Goal: Transaction & Acquisition: Purchase product/service

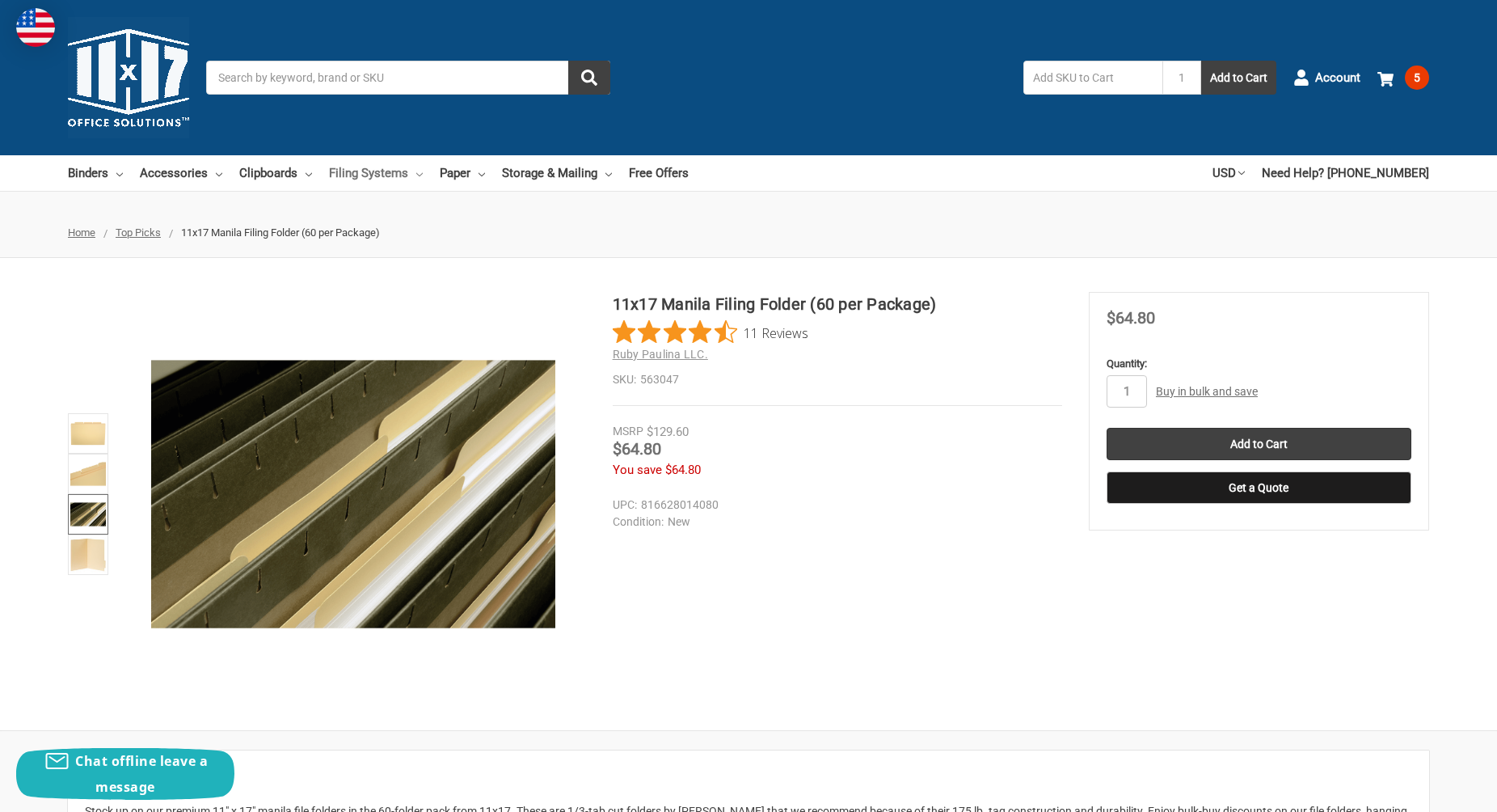
click at [374, 176] on link "Filing Systems" at bounding box center [376, 173] width 94 height 36
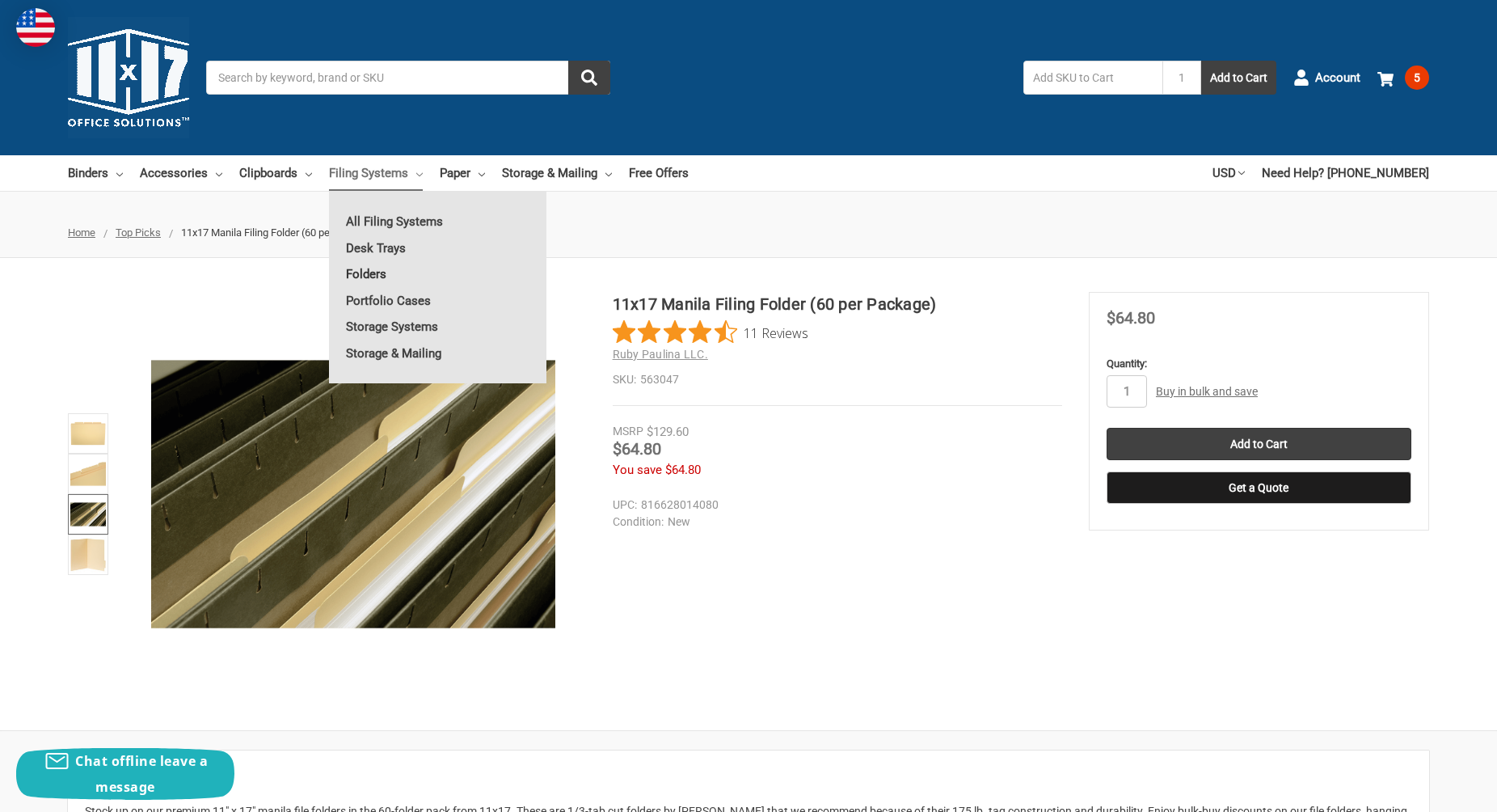
click at [369, 272] on link "Folders" at bounding box center [437, 273] width 217 height 26
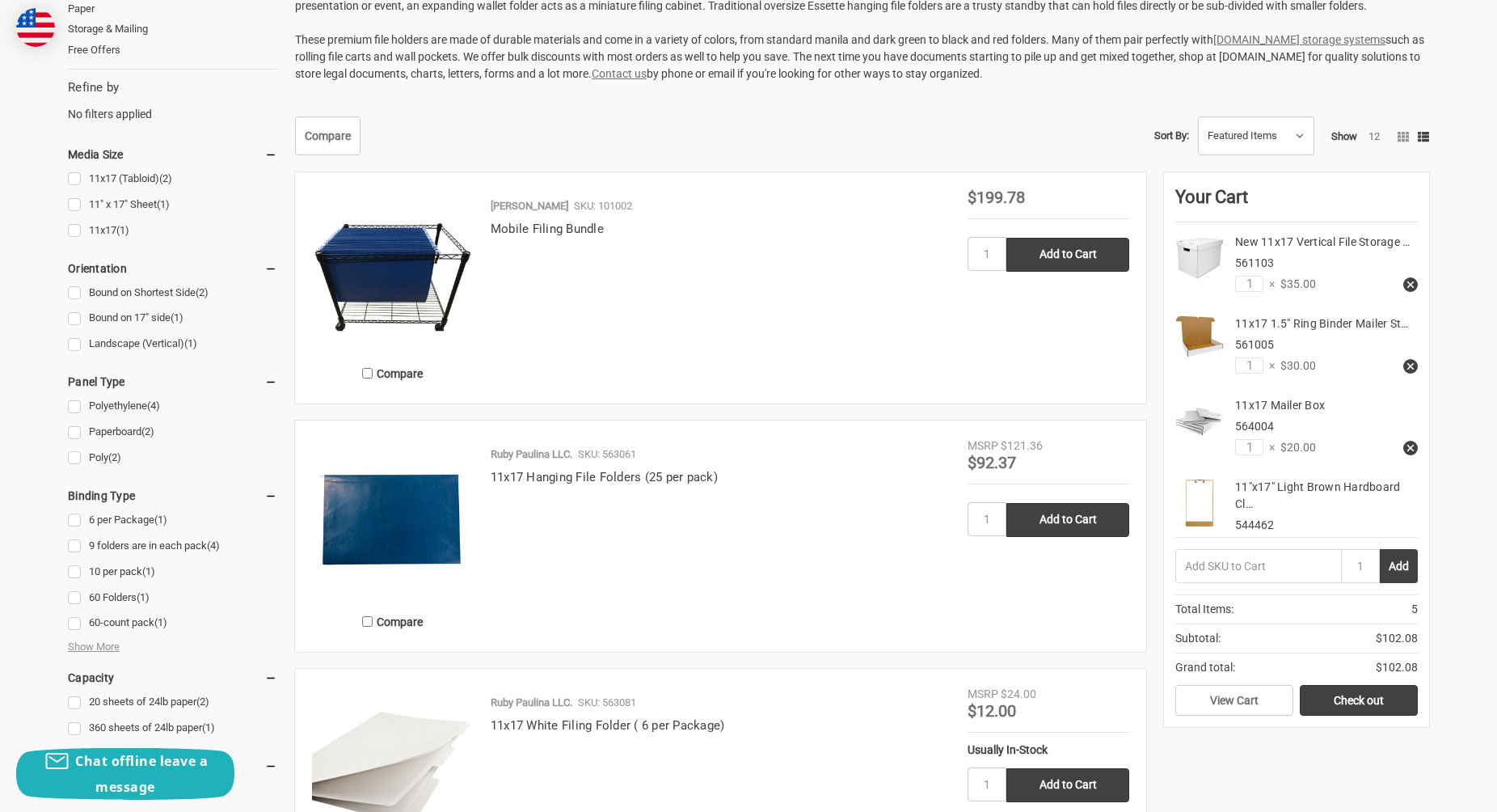
scroll to position [411, 0]
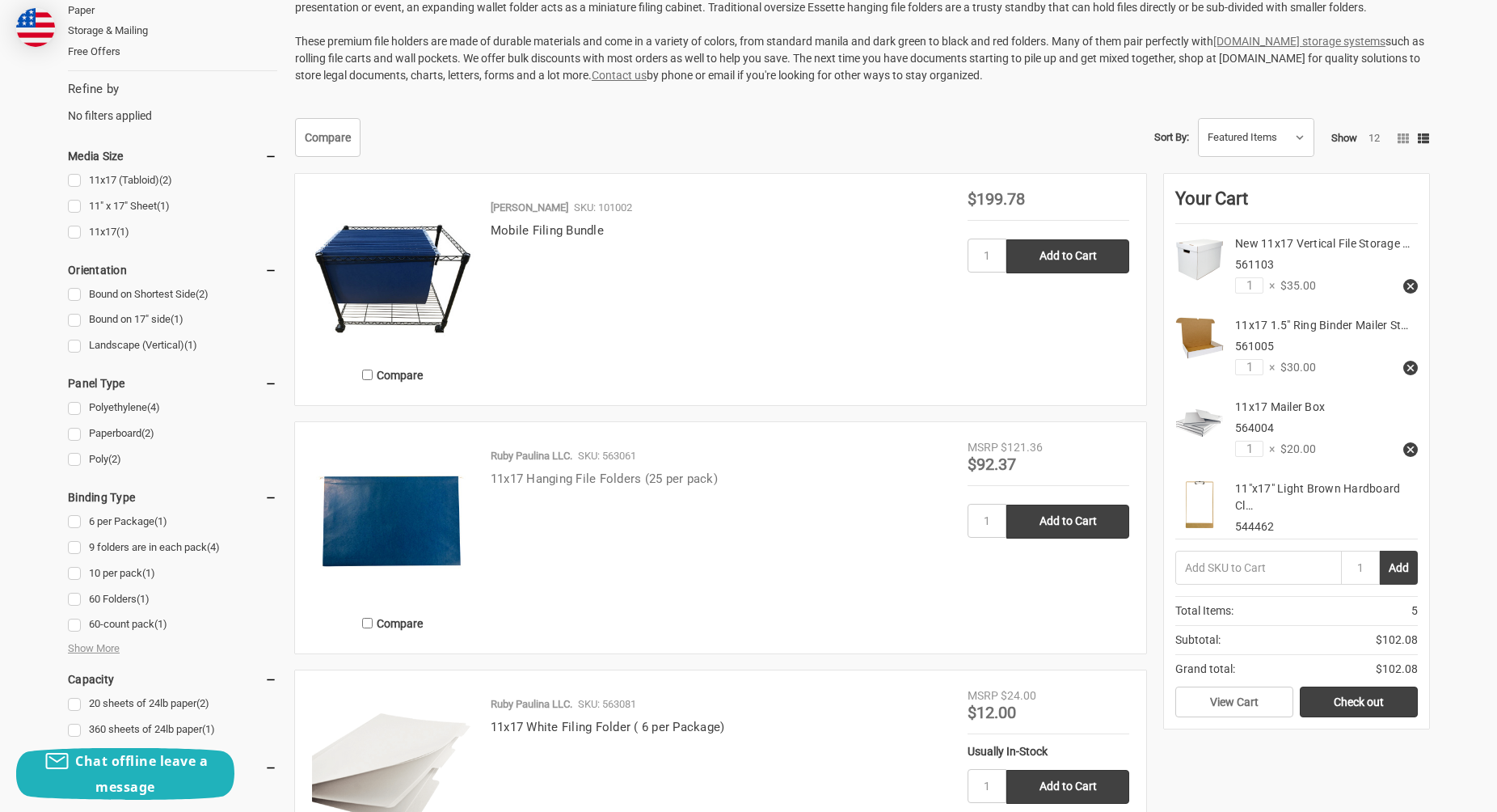
click at [633, 480] on link "11x17 Hanging File Folders (25 per pack)" at bounding box center [605, 478] width 227 height 14
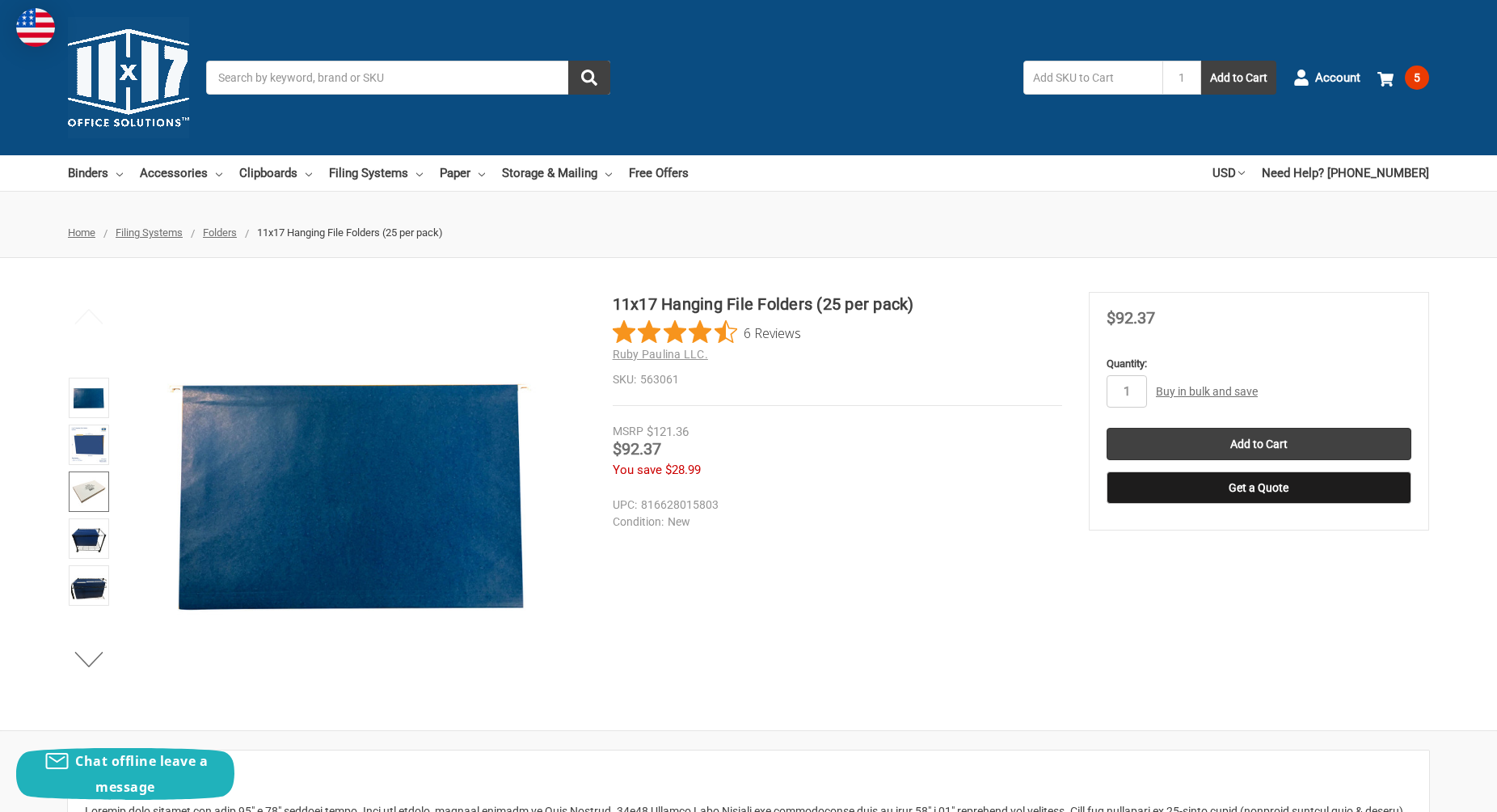
click at [101, 484] on img at bounding box center [89, 492] width 36 height 36
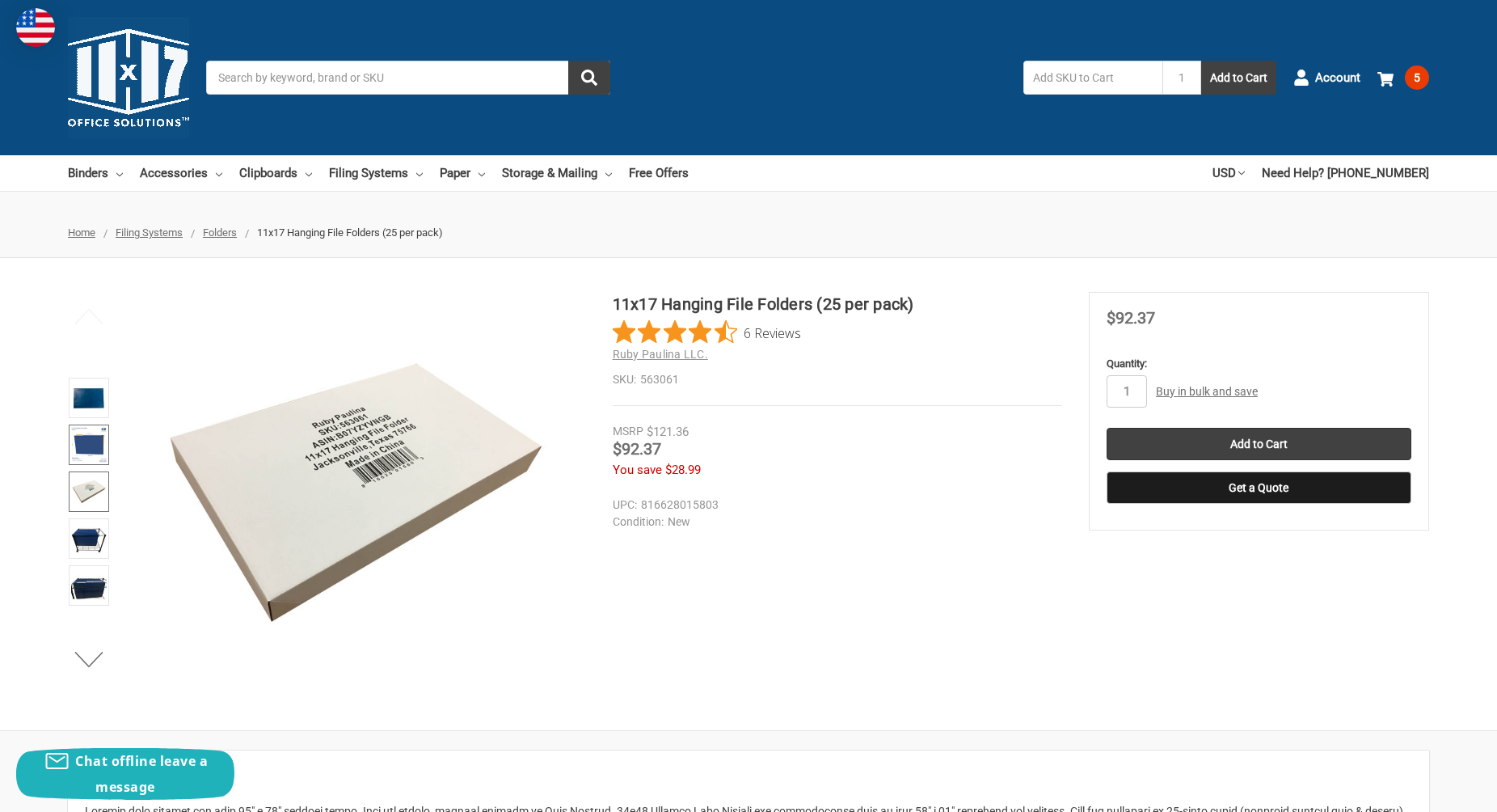
click at [88, 449] on img at bounding box center [89, 444] width 36 height 36
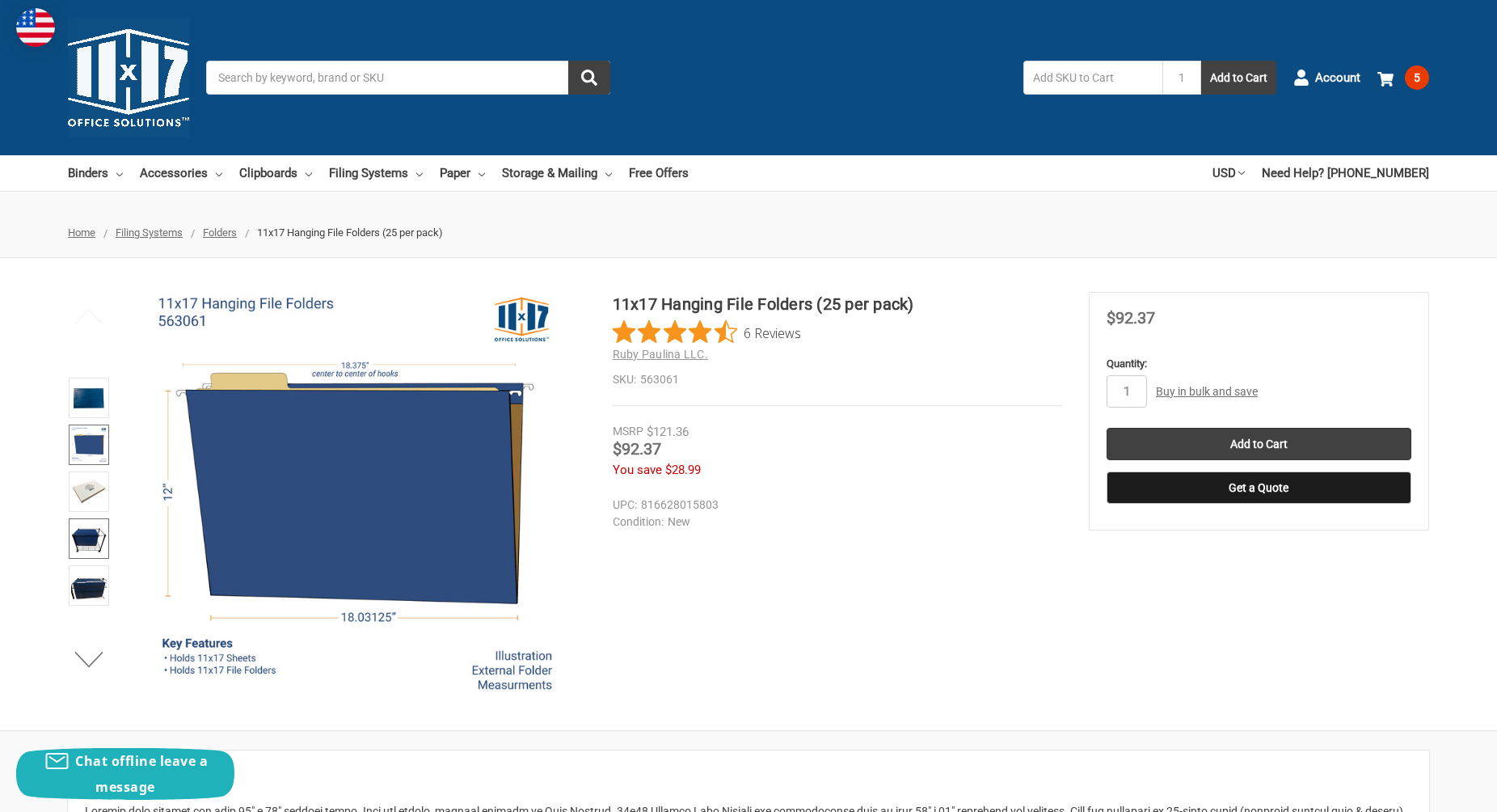
click at [88, 544] on img at bounding box center [89, 539] width 36 height 36
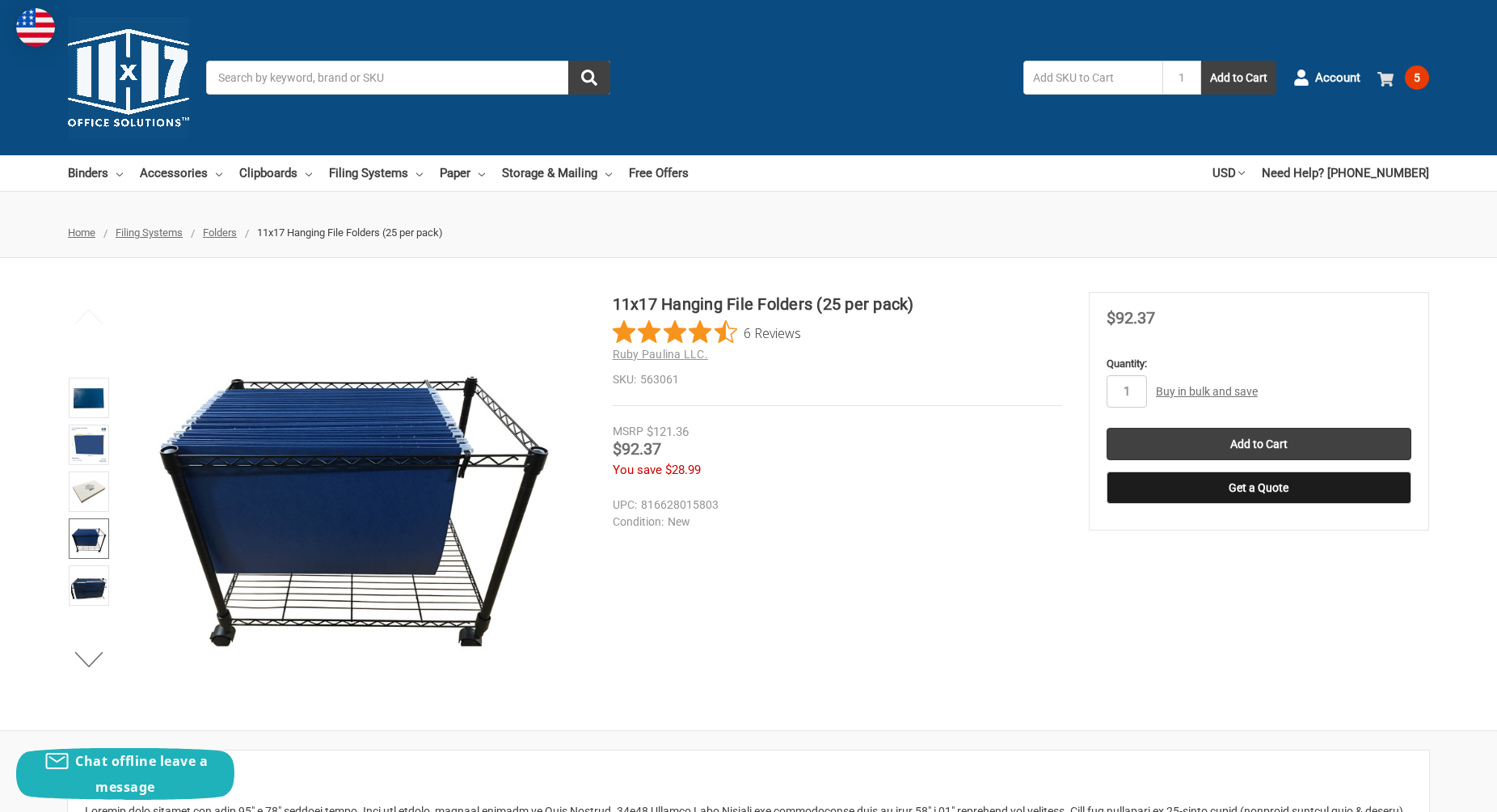
click at [1391, 74] on use at bounding box center [1385, 79] width 16 height 14
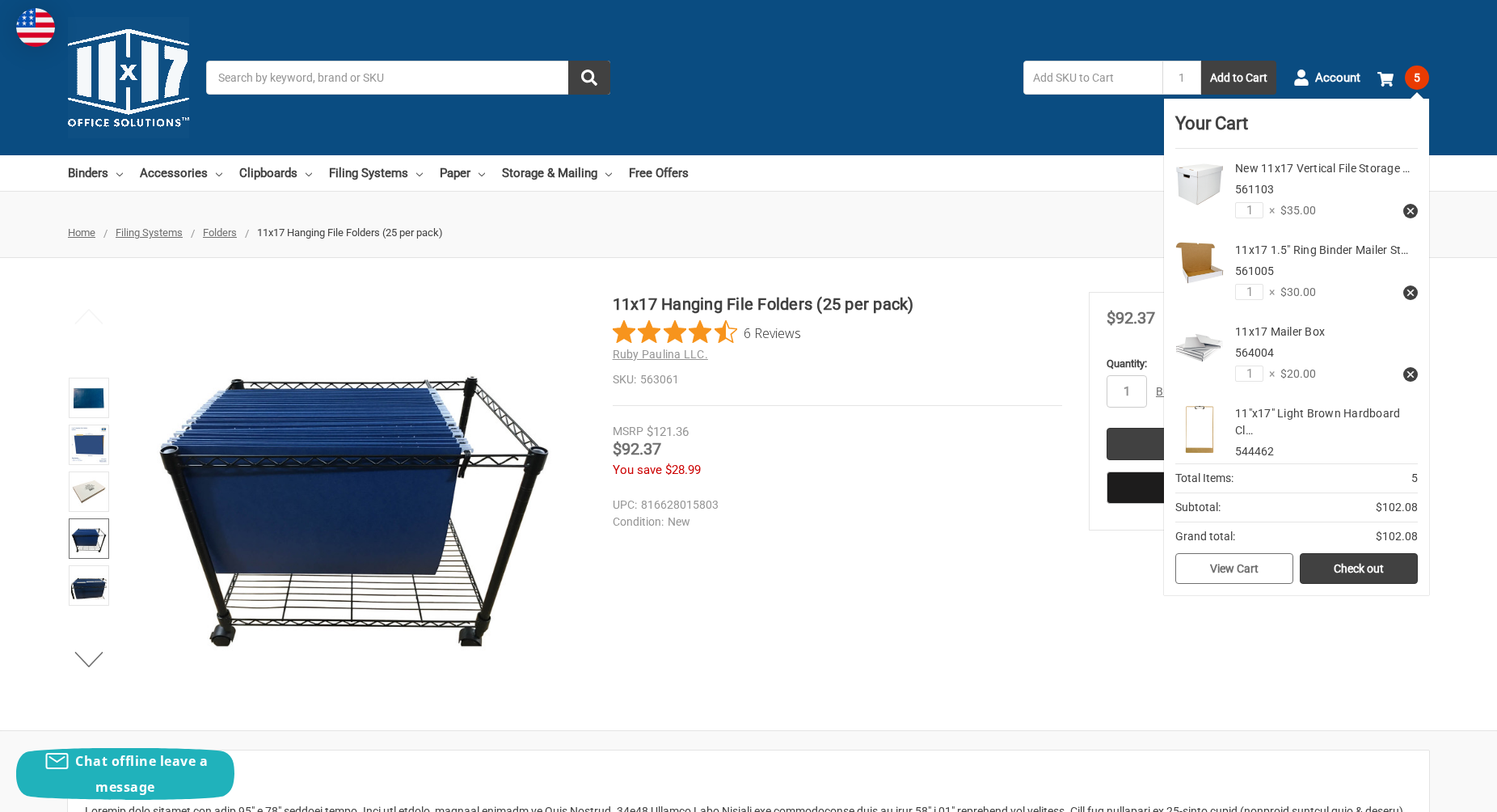
click at [1252, 570] on link "View Cart" at bounding box center [1234, 568] width 118 height 31
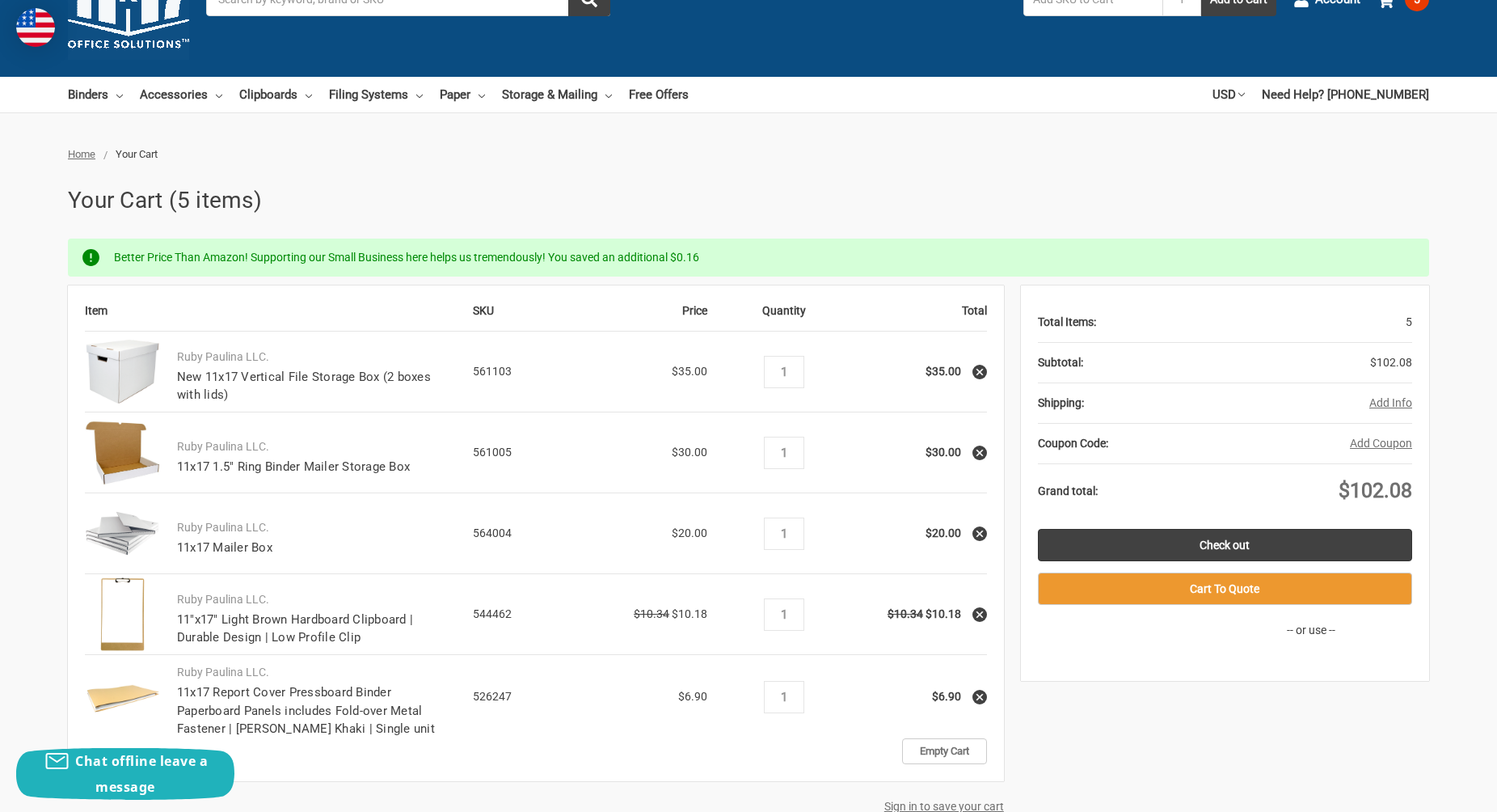
scroll to position [91, 0]
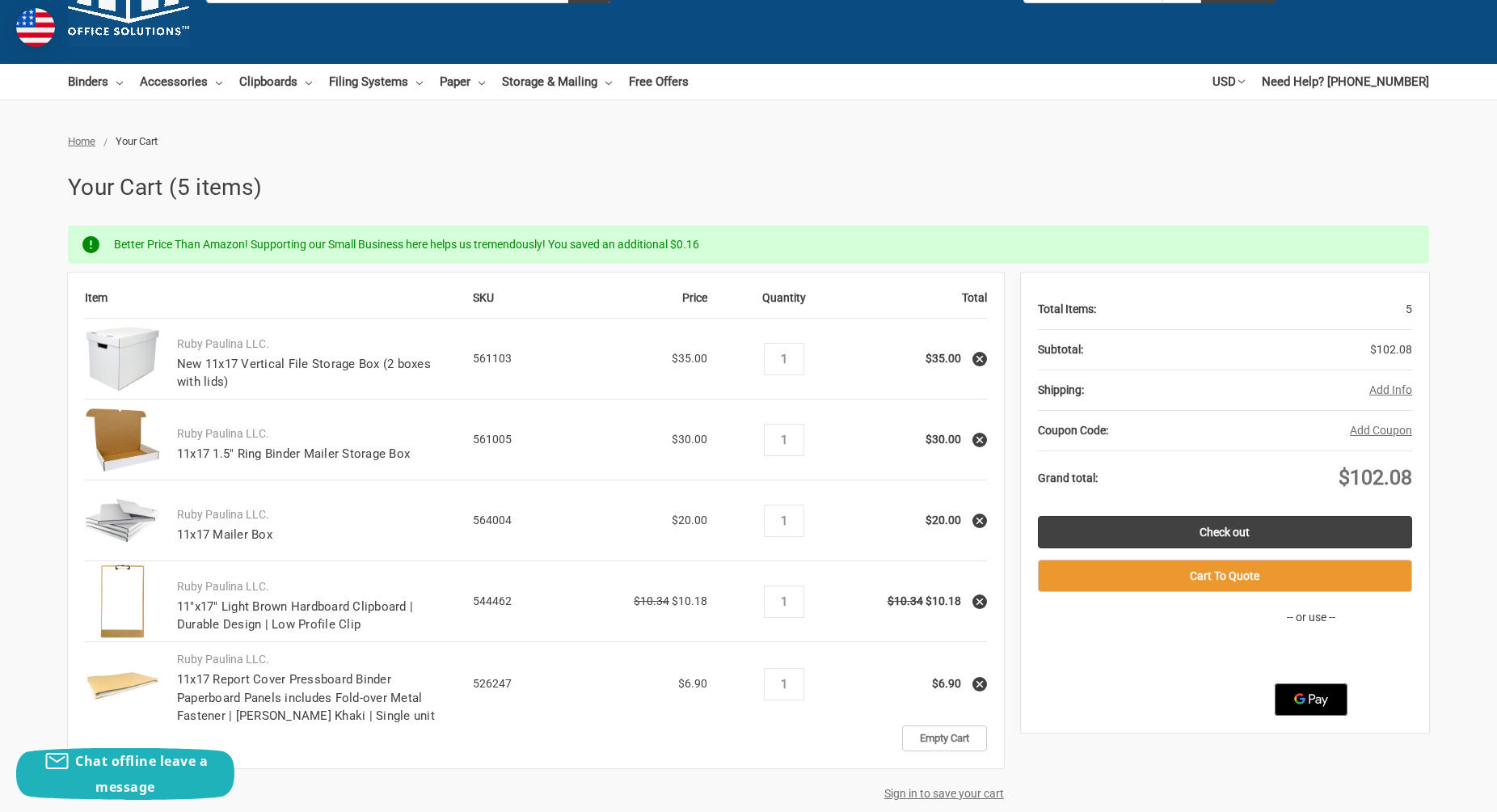
click at [980, 359] on use at bounding box center [980, 359] width 7 height 7
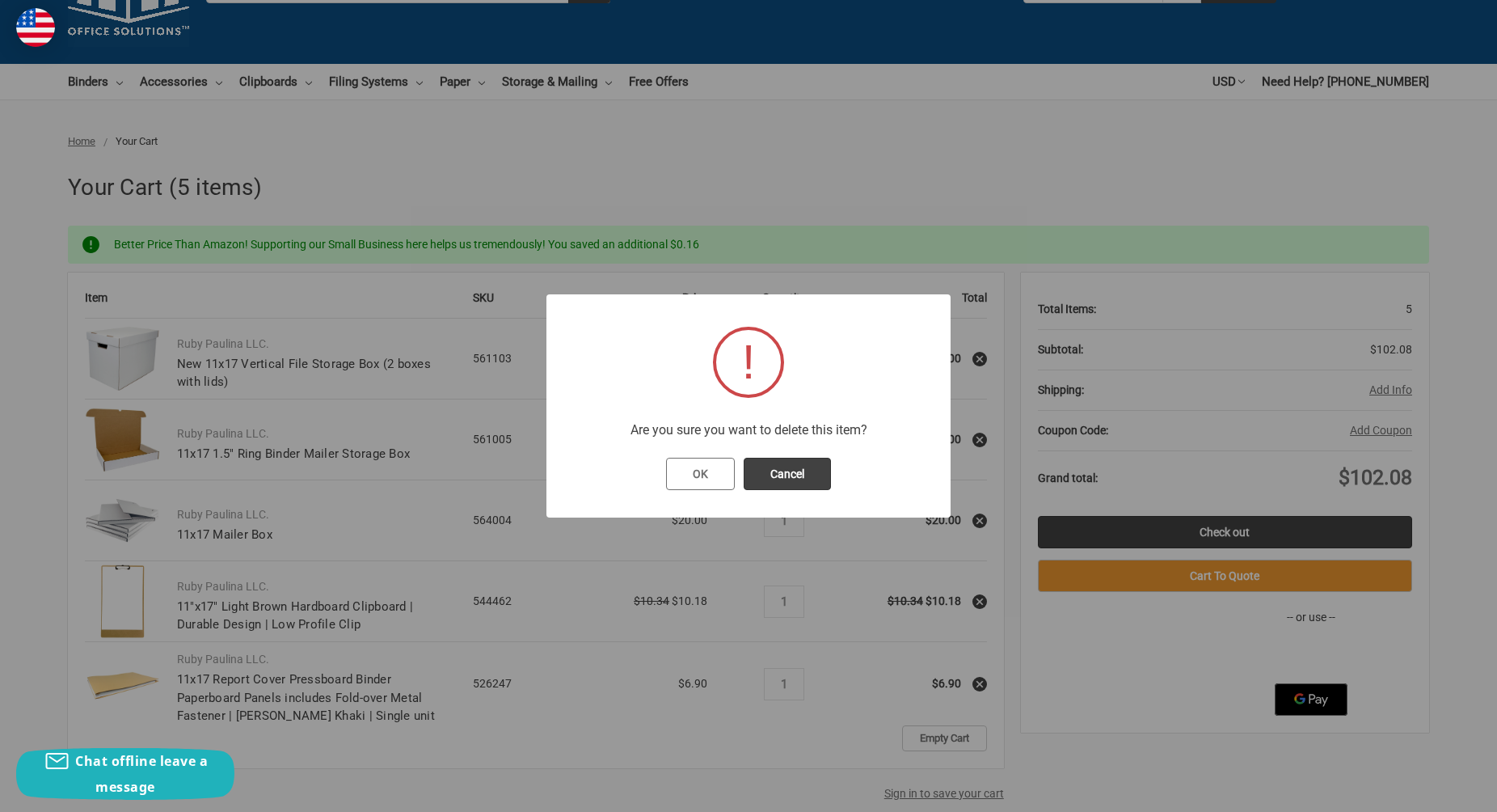
click at [705, 474] on button "OK" at bounding box center [701, 473] width 69 height 33
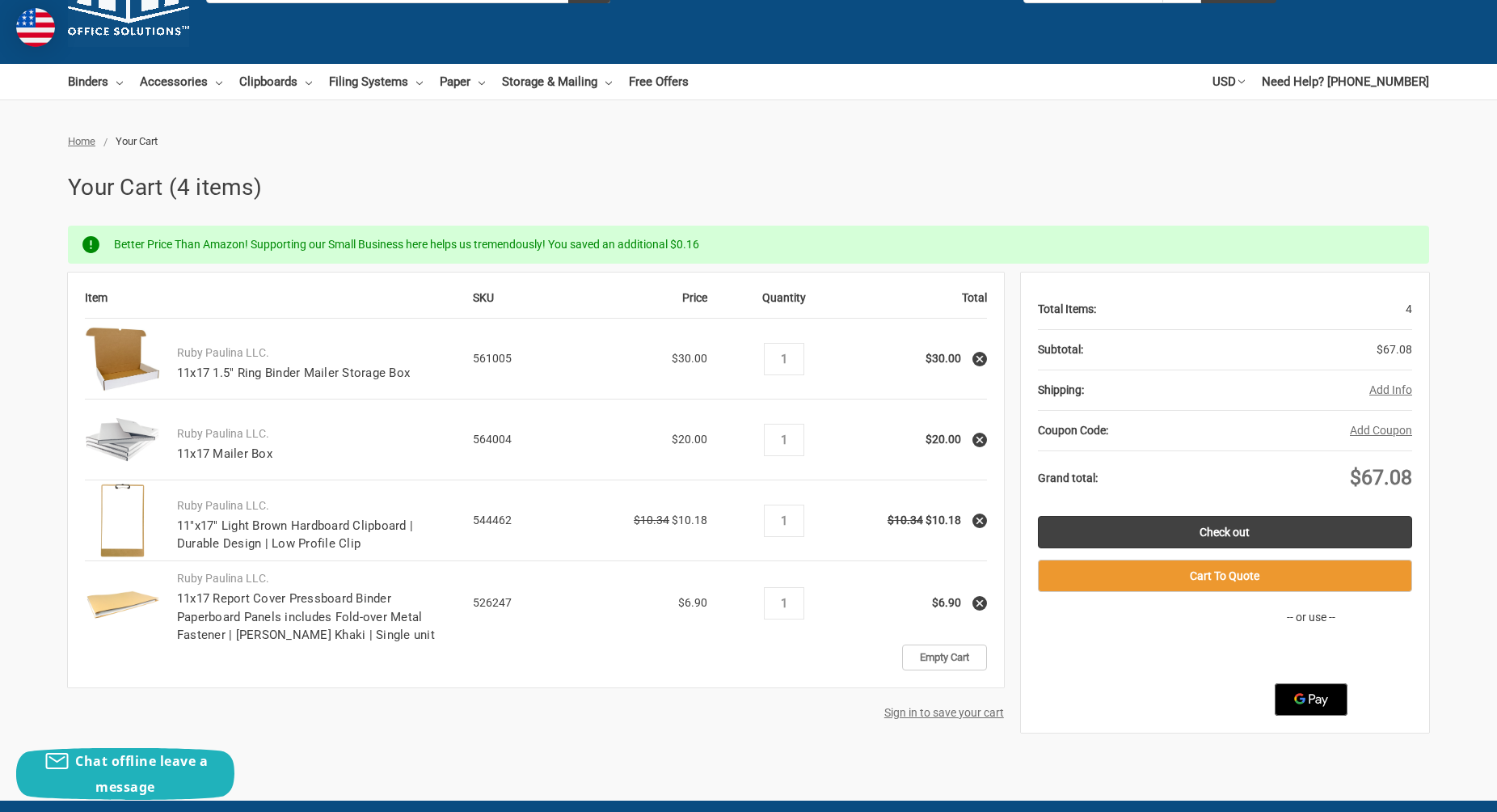
click at [980, 440] on use at bounding box center [980, 440] width 7 height 7
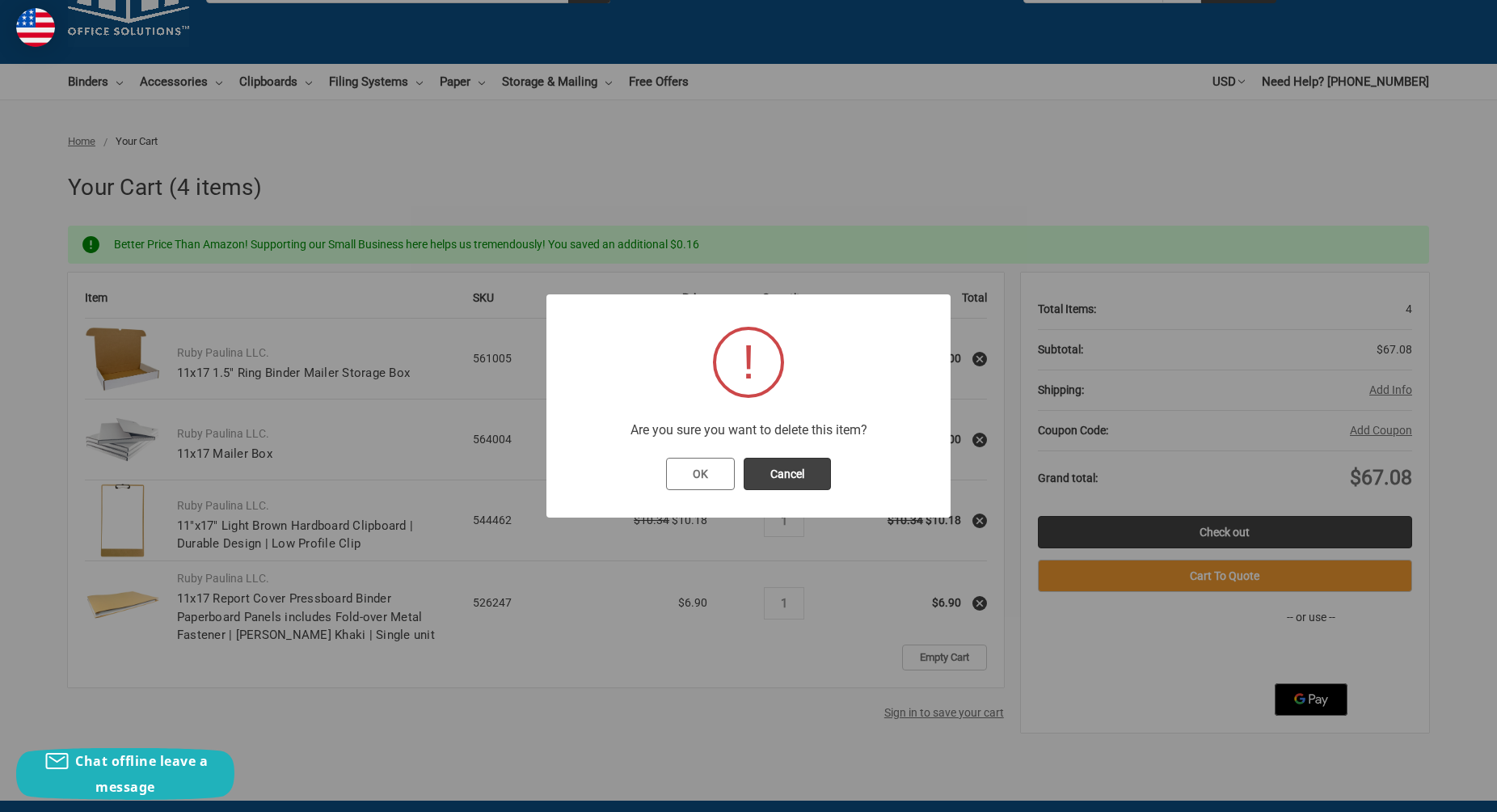
click at [697, 472] on button "OK" at bounding box center [701, 473] width 69 height 33
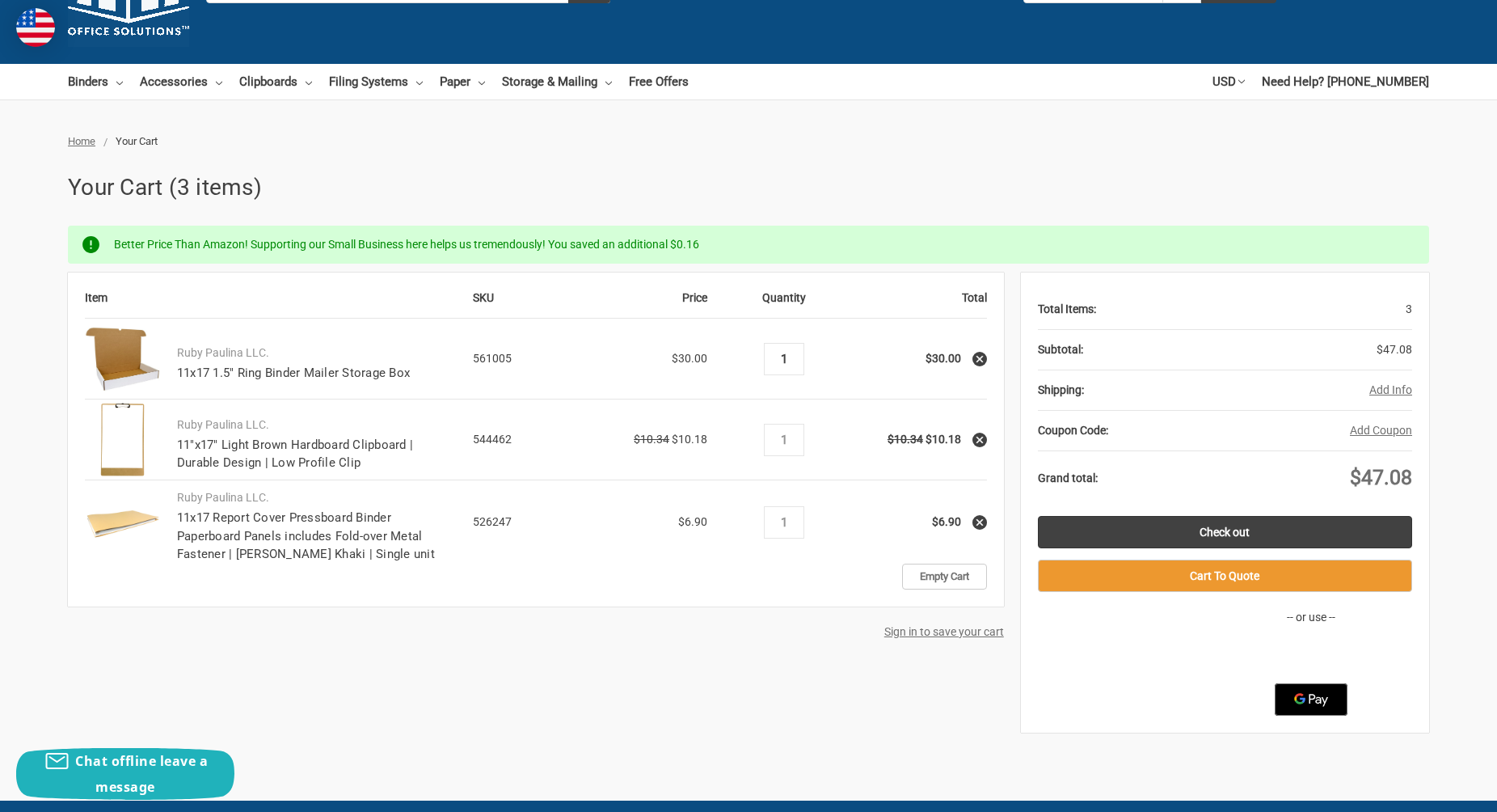
drag, startPoint x: 791, startPoint y: 356, endPoint x: 782, endPoint y: 356, distance: 9.0
click at [782, 356] on input "1" at bounding box center [784, 359] width 28 height 14
type input "2"
click at [260, 375] on link "11x17 1.5" Ring Binder Mailer Storage Box" at bounding box center [294, 372] width 232 height 14
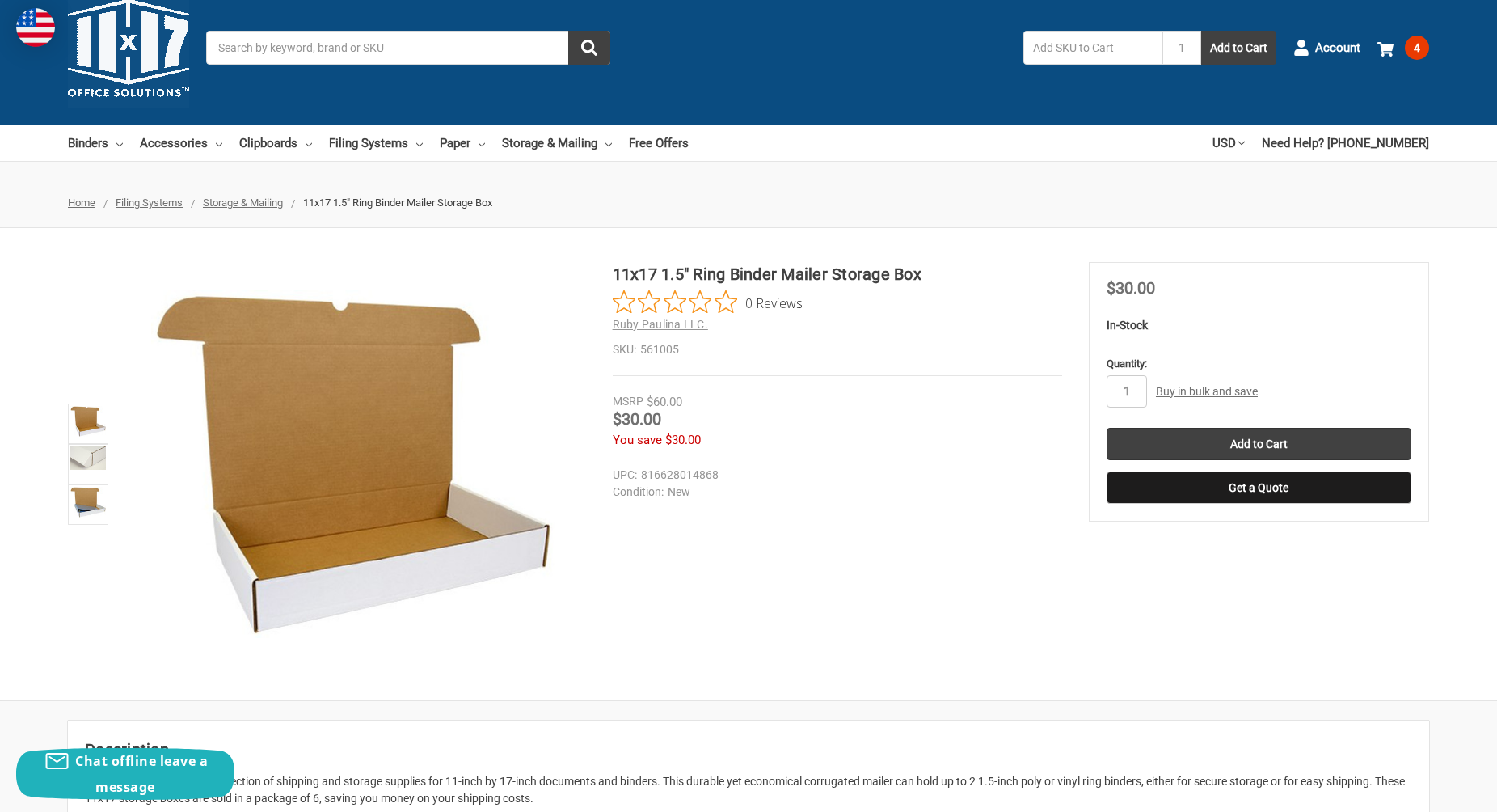
scroll to position [36, 0]
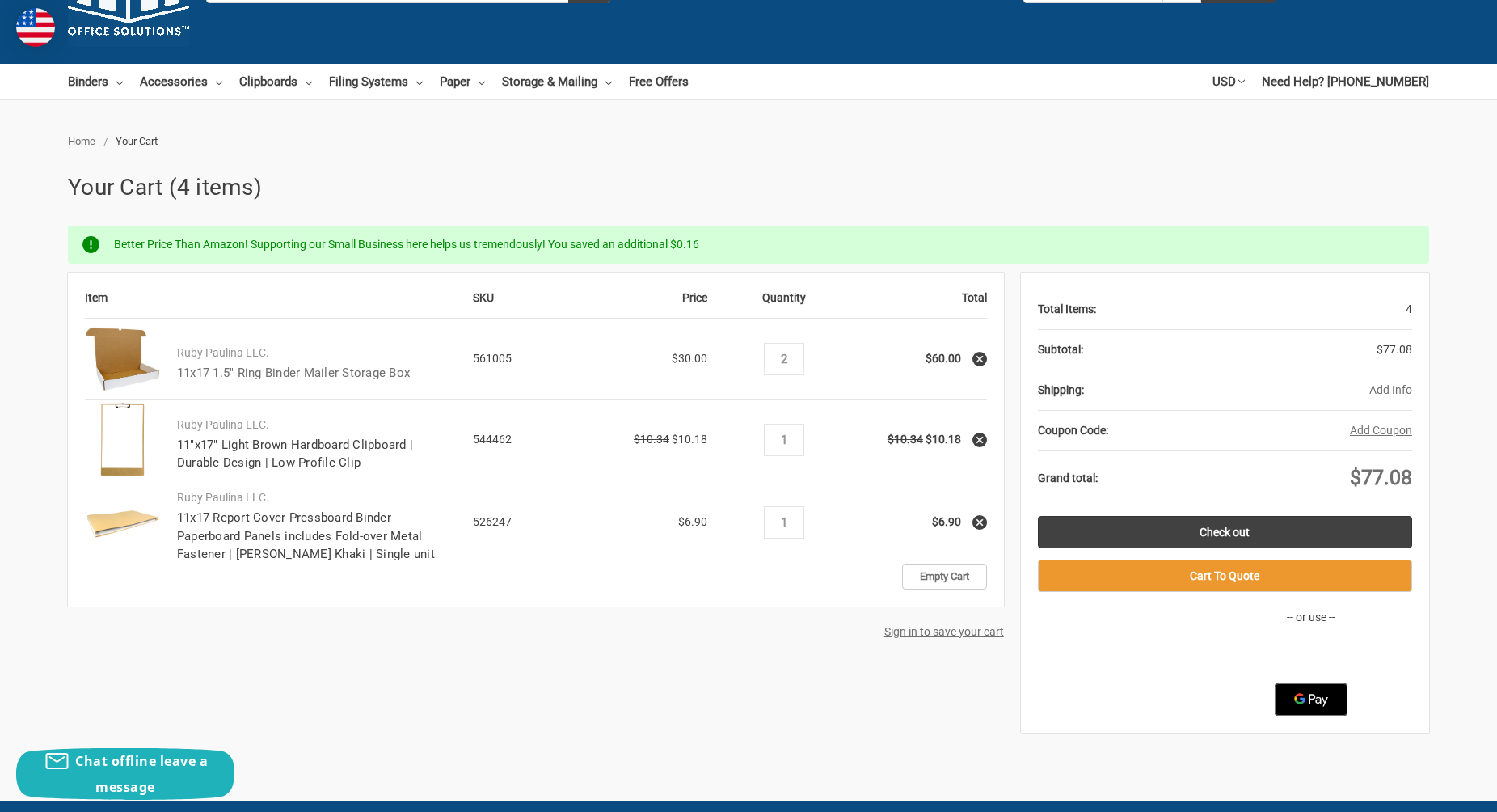
click at [274, 375] on link "11x17 1.5" Ring Binder Mailer Storage Box" at bounding box center [294, 372] width 232 height 14
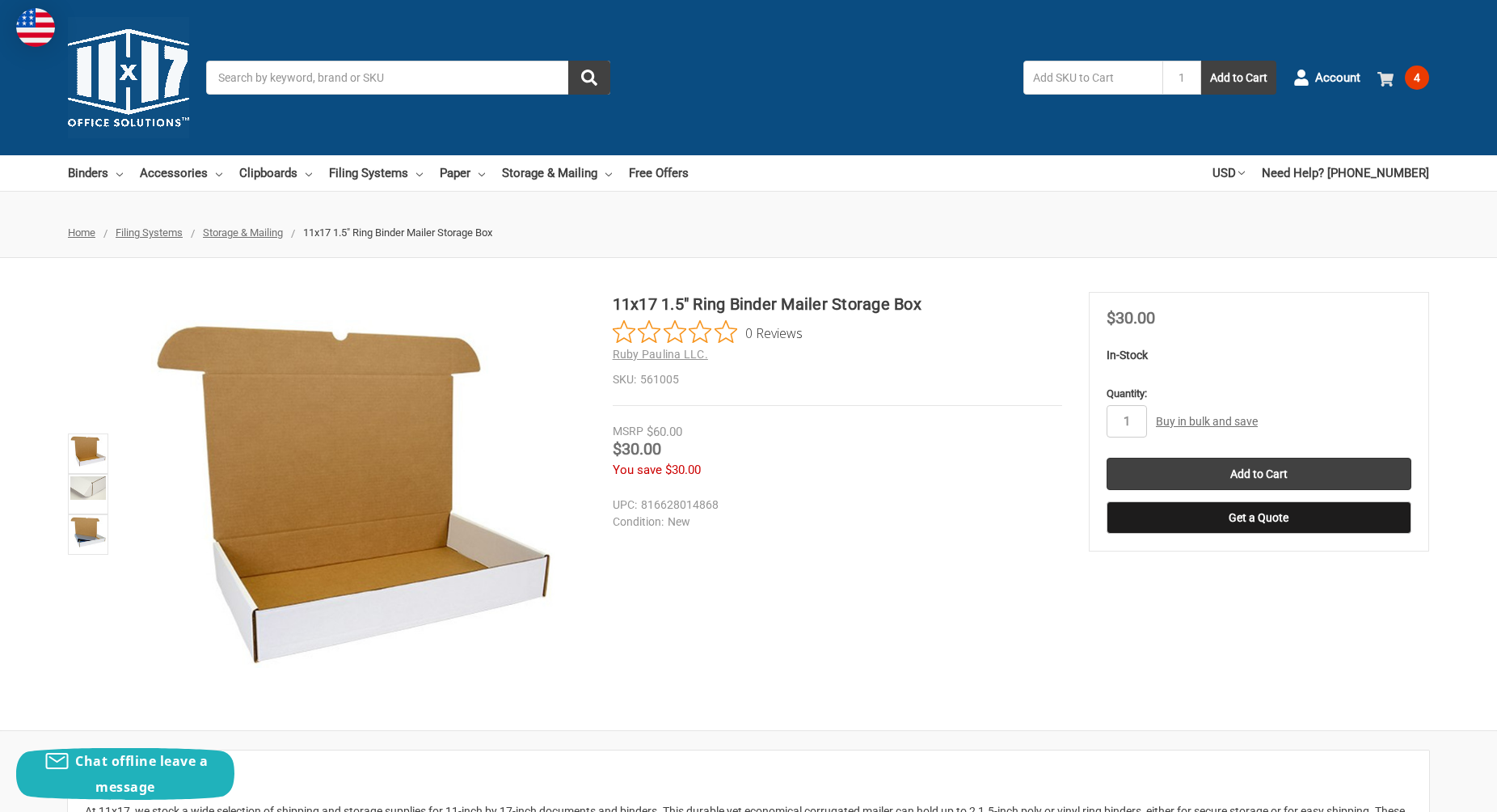
click at [1391, 76] on use at bounding box center [1385, 79] width 16 height 14
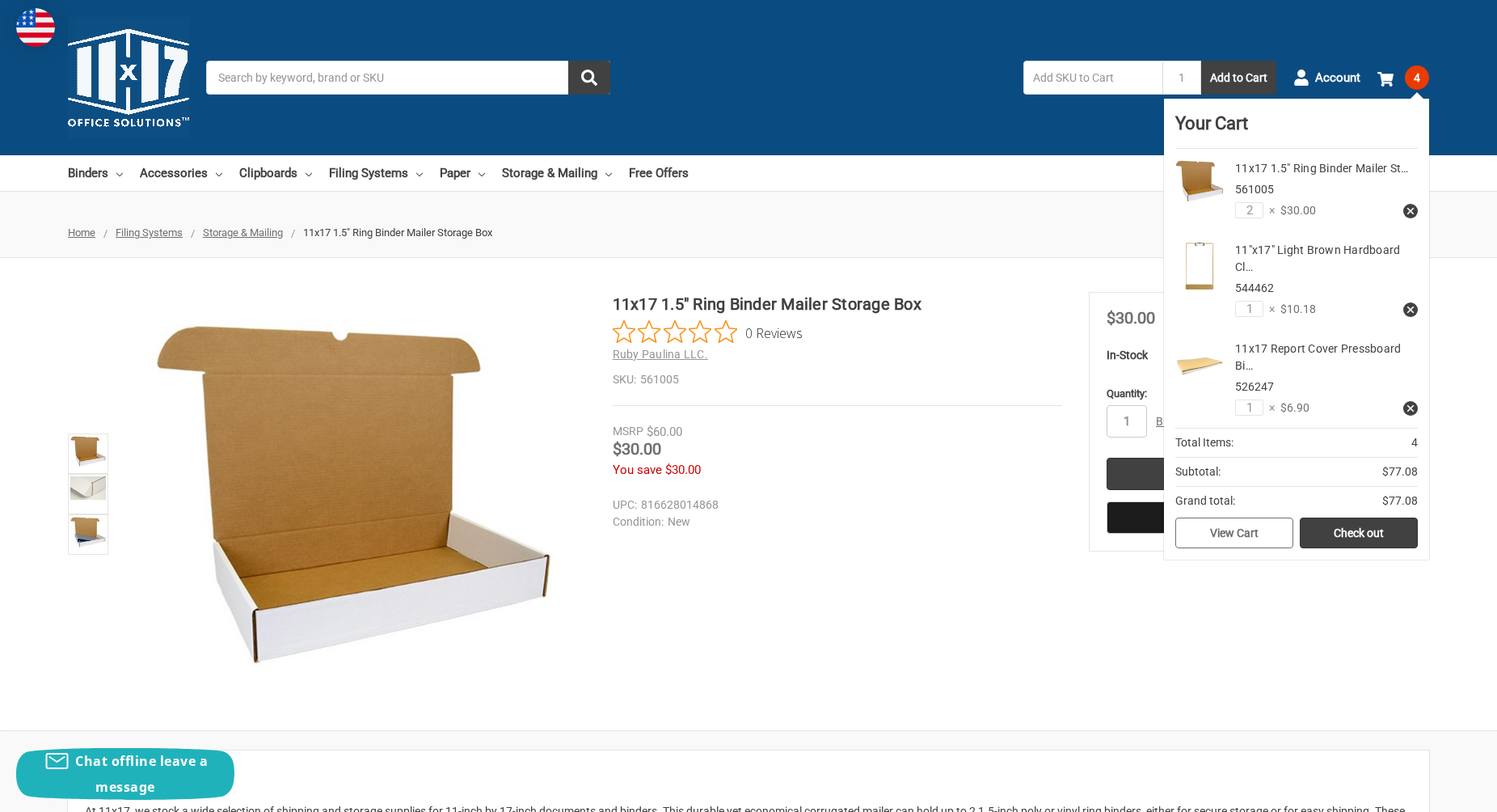
click at [1234, 533] on link "View Cart" at bounding box center [1234, 533] width 118 height 31
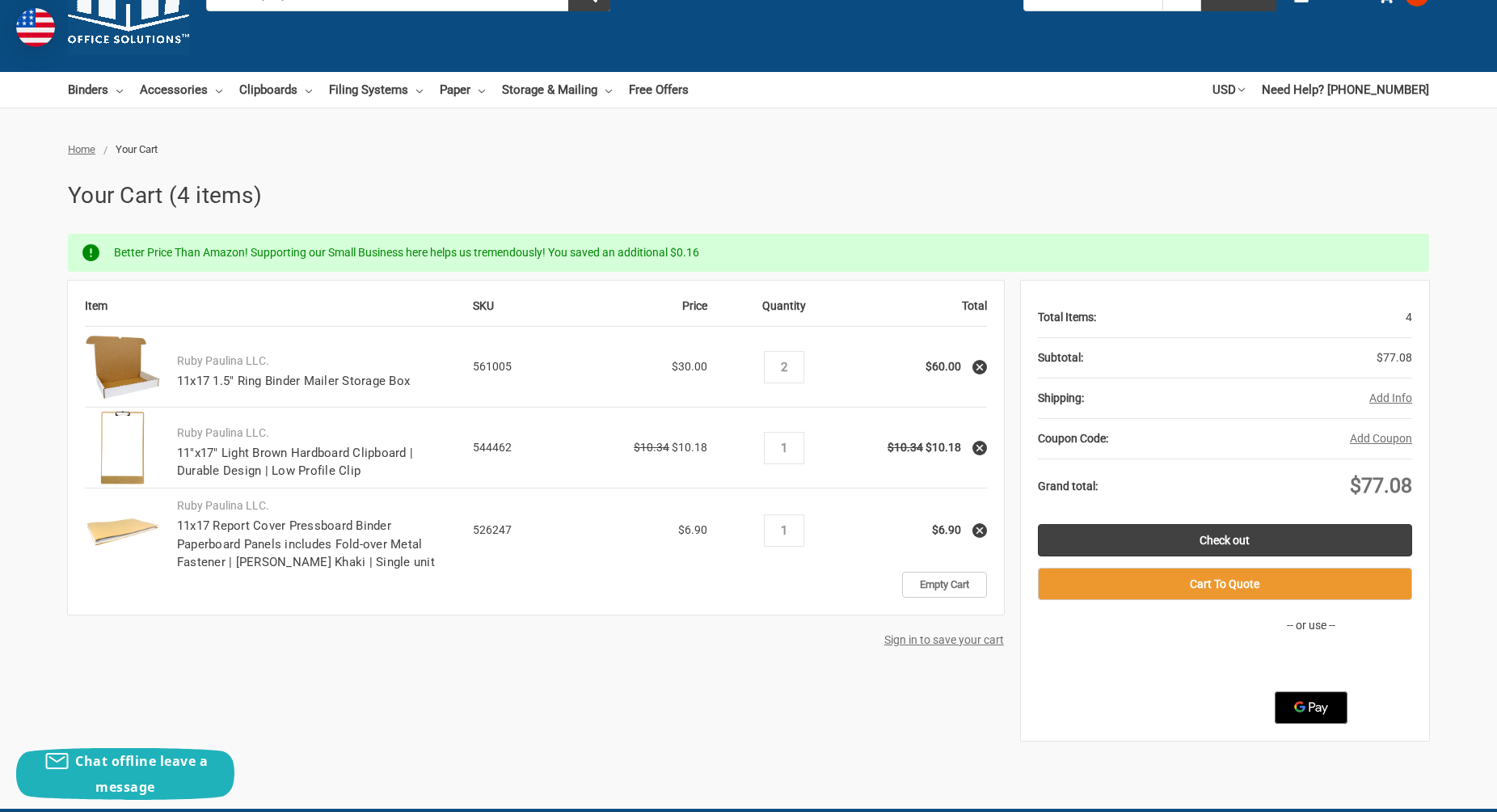
scroll to position [117, 0]
